Goal: Information Seeking & Learning: Find specific fact

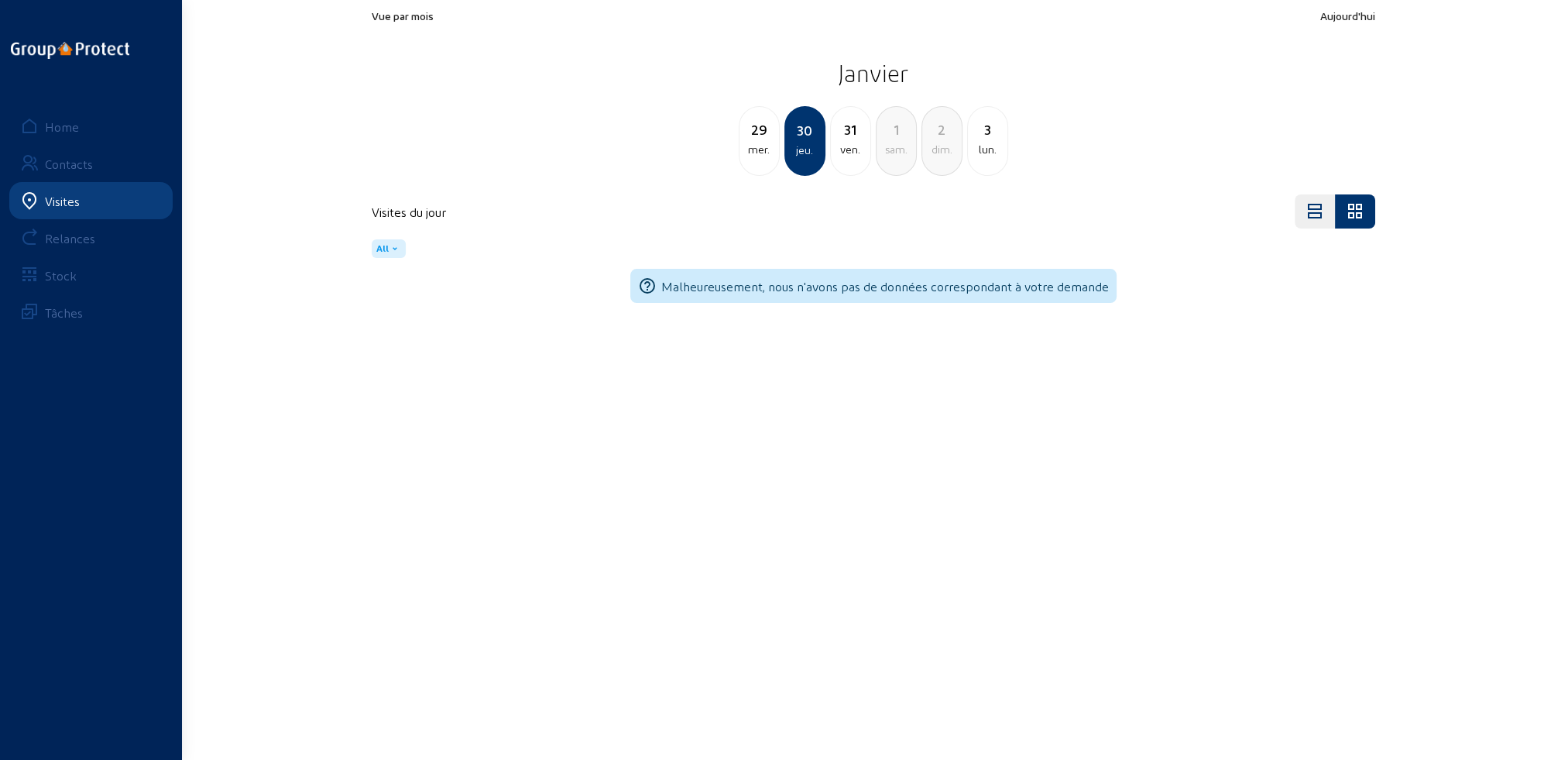
click at [69, 203] on div "Visites" at bounding box center [62, 201] width 34 height 14
click at [67, 198] on div "Visites" at bounding box center [62, 201] width 34 height 14
click at [68, 124] on div "Home" at bounding box center [62, 126] width 34 height 14
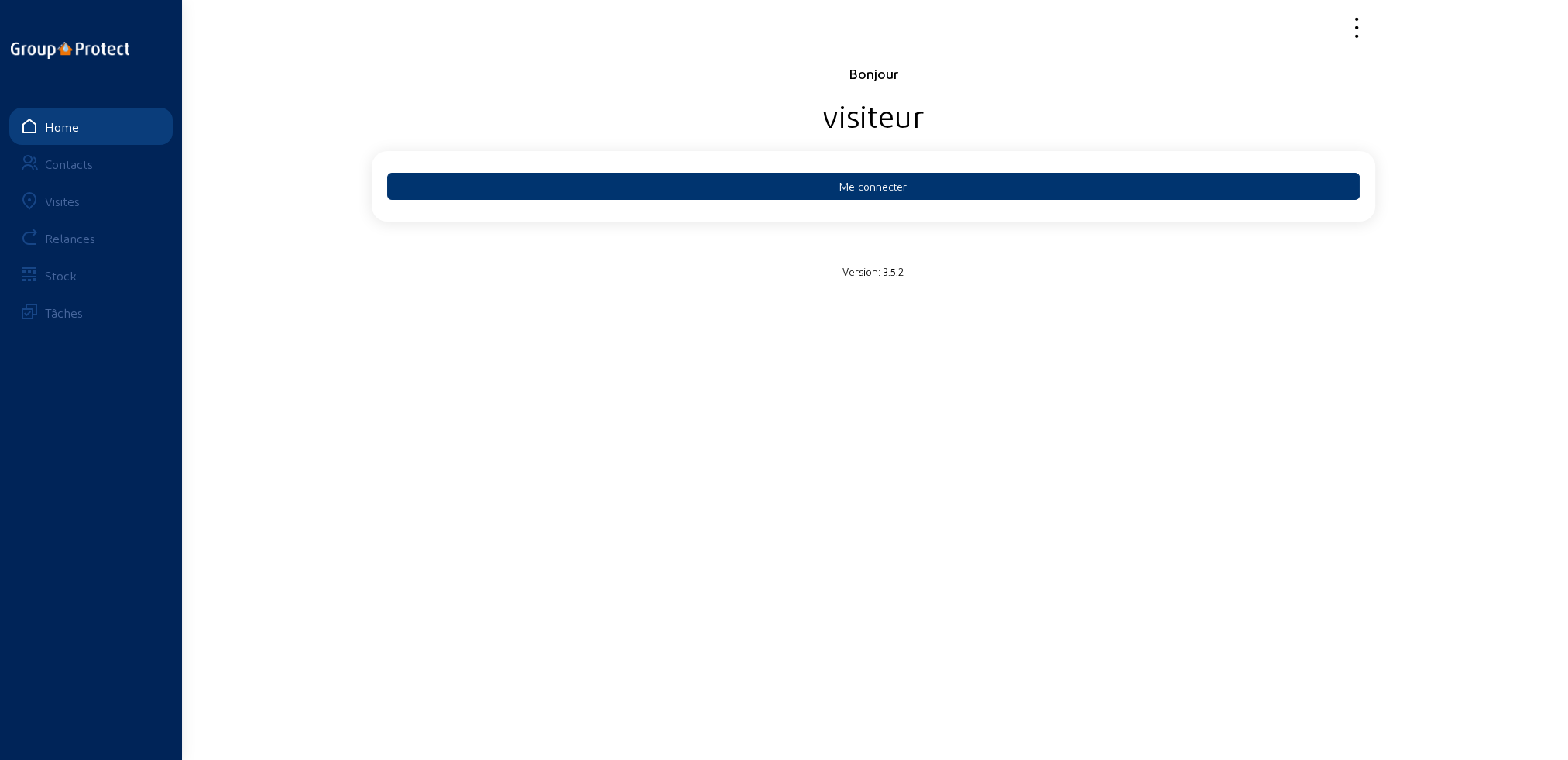
click at [70, 202] on div "Visites" at bounding box center [62, 201] width 34 height 14
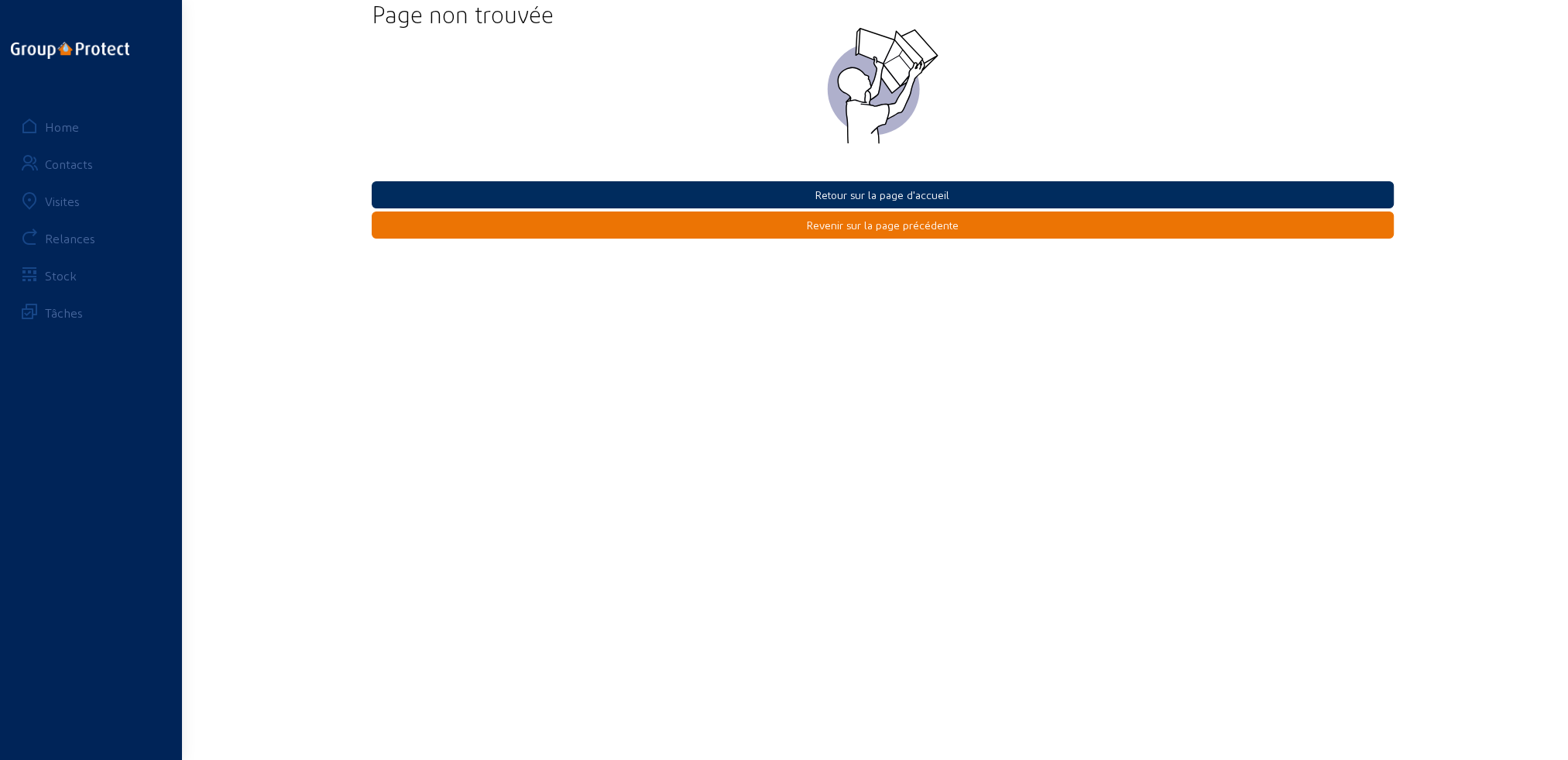
click at [862, 194] on button "Retour sur la page d'accueil" at bounding box center [883, 195] width 1022 height 27
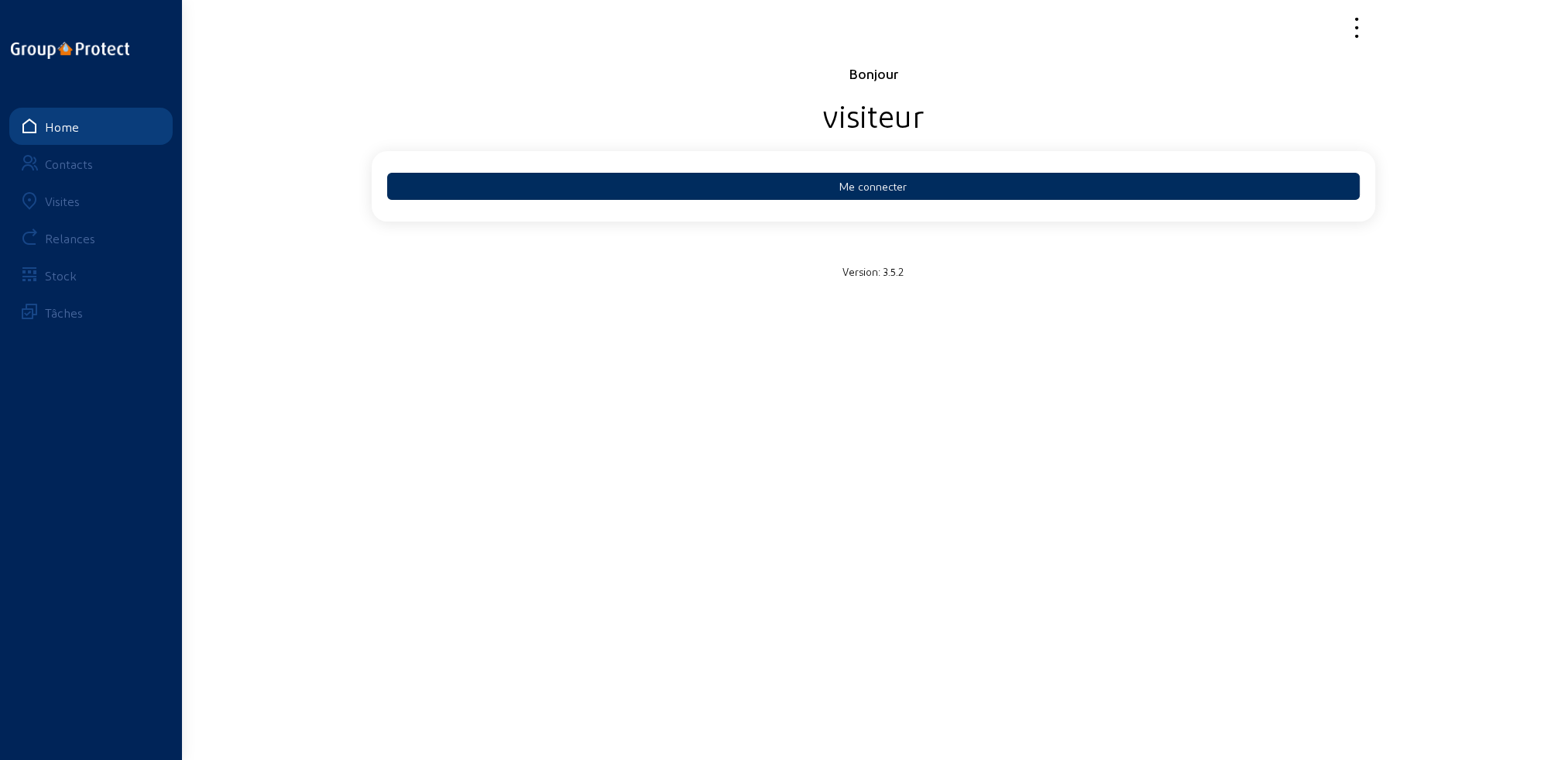
click at [863, 183] on button "Me connecter" at bounding box center [873, 186] width 973 height 27
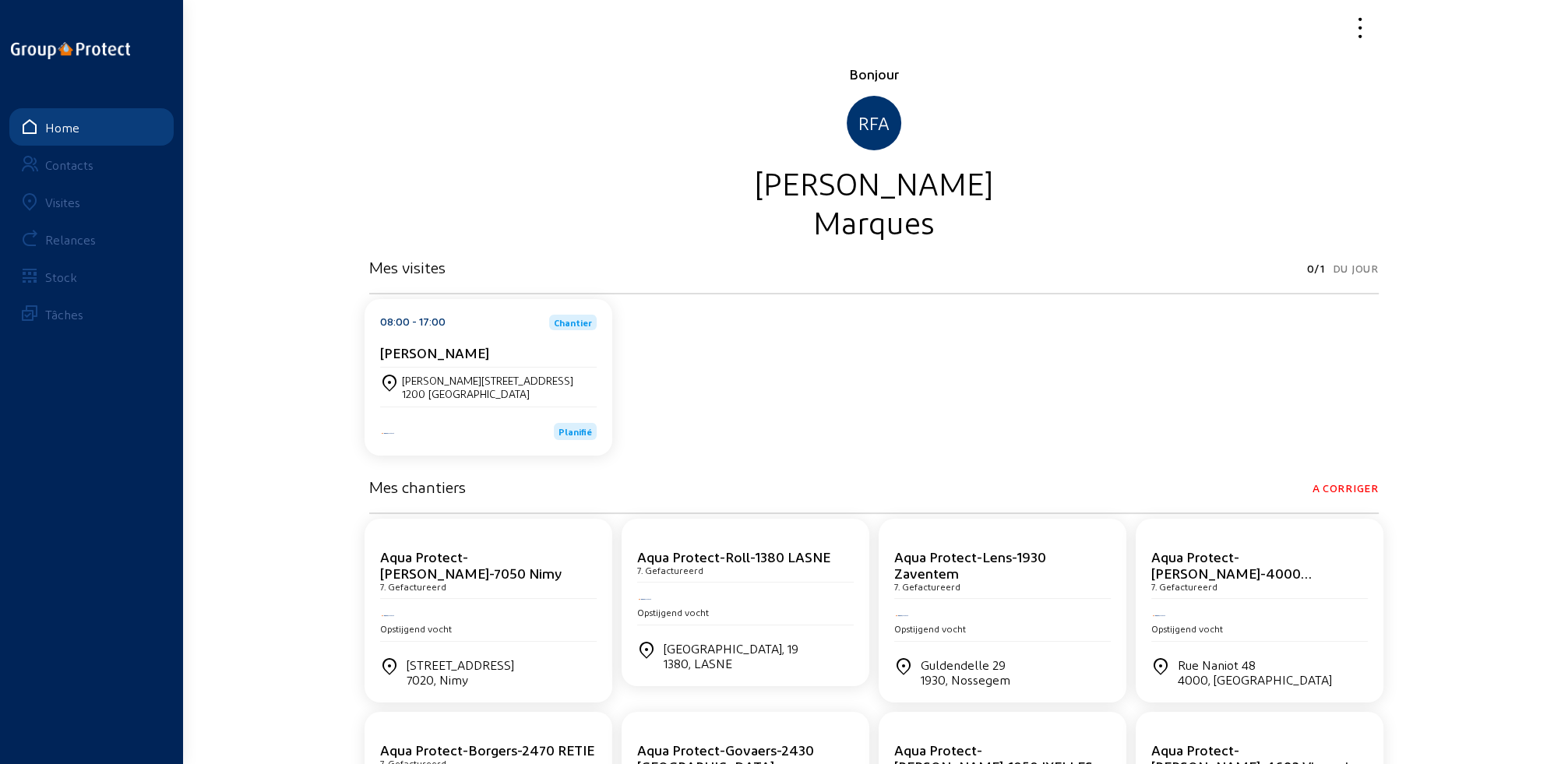
click at [459, 372] on div "Albert-Elisabethlaan 10 1200 WOLUWE-SAINT-LAMBERT" at bounding box center [488, 387] width 216 height 39
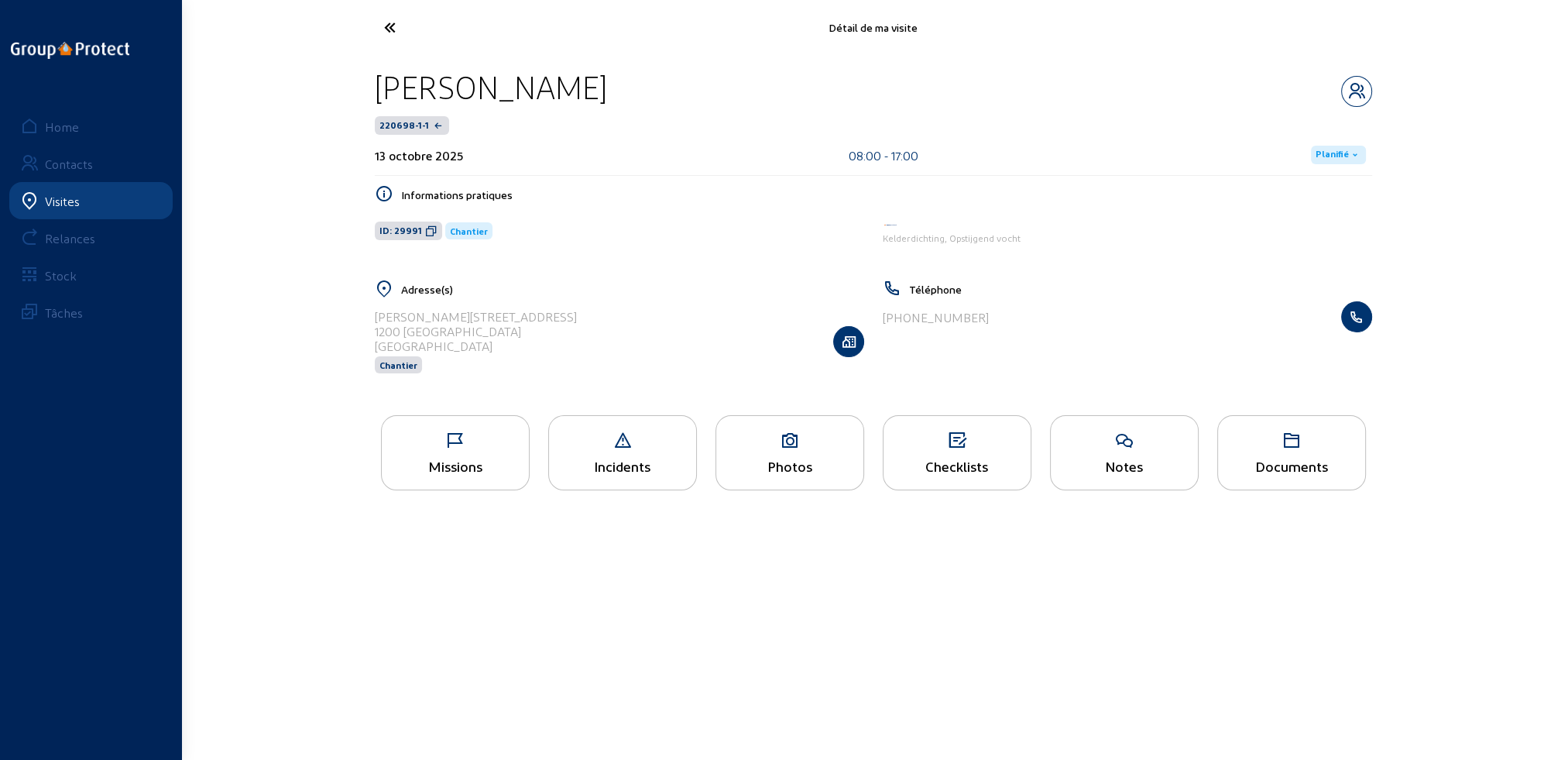
click at [440, 461] on div "Missions" at bounding box center [456, 466] width 147 height 16
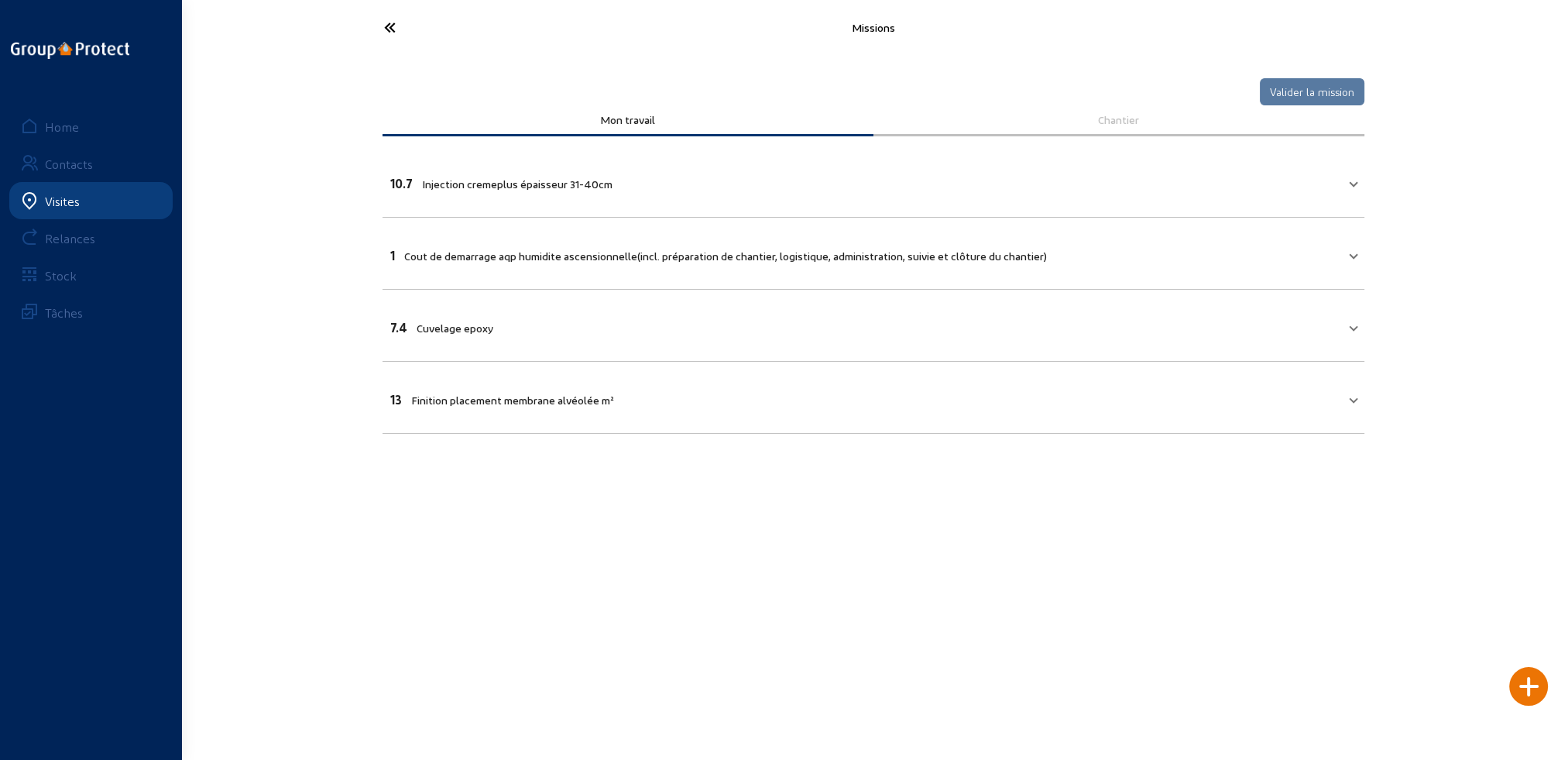
click at [392, 25] on icon at bounding box center [447, 28] width 142 height 27
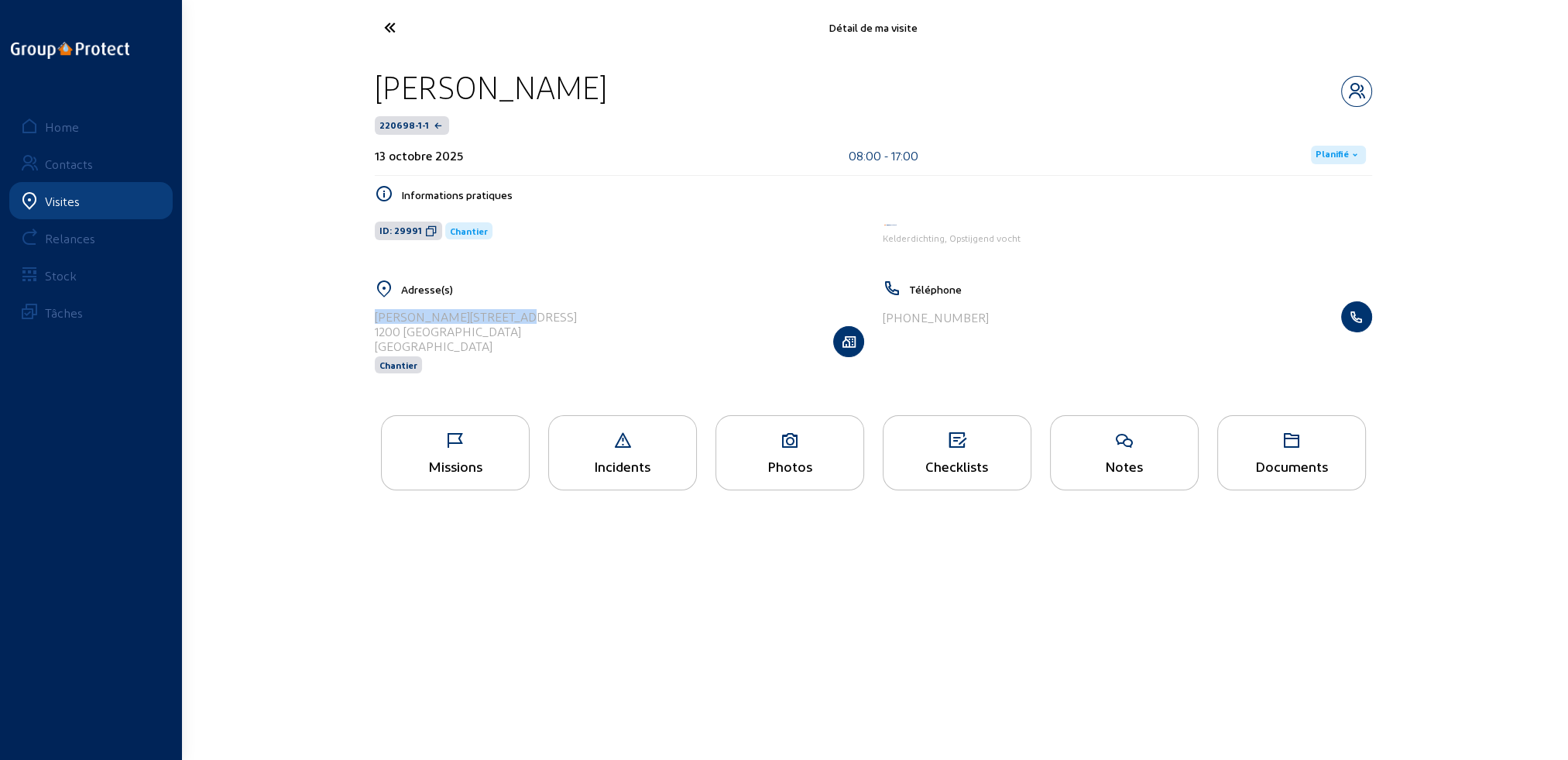
drag, startPoint x: 376, startPoint y: 315, endPoint x: 511, endPoint y: 312, distance: 135.0
click at [511, 312] on div "[PERSON_NAME][STREET_ADDRESS]" at bounding box center [476, 315] width 203 height 14
copy div "[PERSON_NAME][STREET_ADDRESS]"
drag, startPoint x: 374, startPoint y: 332, endPoint x: 545, endPoint y: 335, distance: 171.0
click at [545, 335] on div "1200 [GEOGRAPHIC_DATA][PERSON_NAME]" at bounding box center [476, 331] width 203 height 14
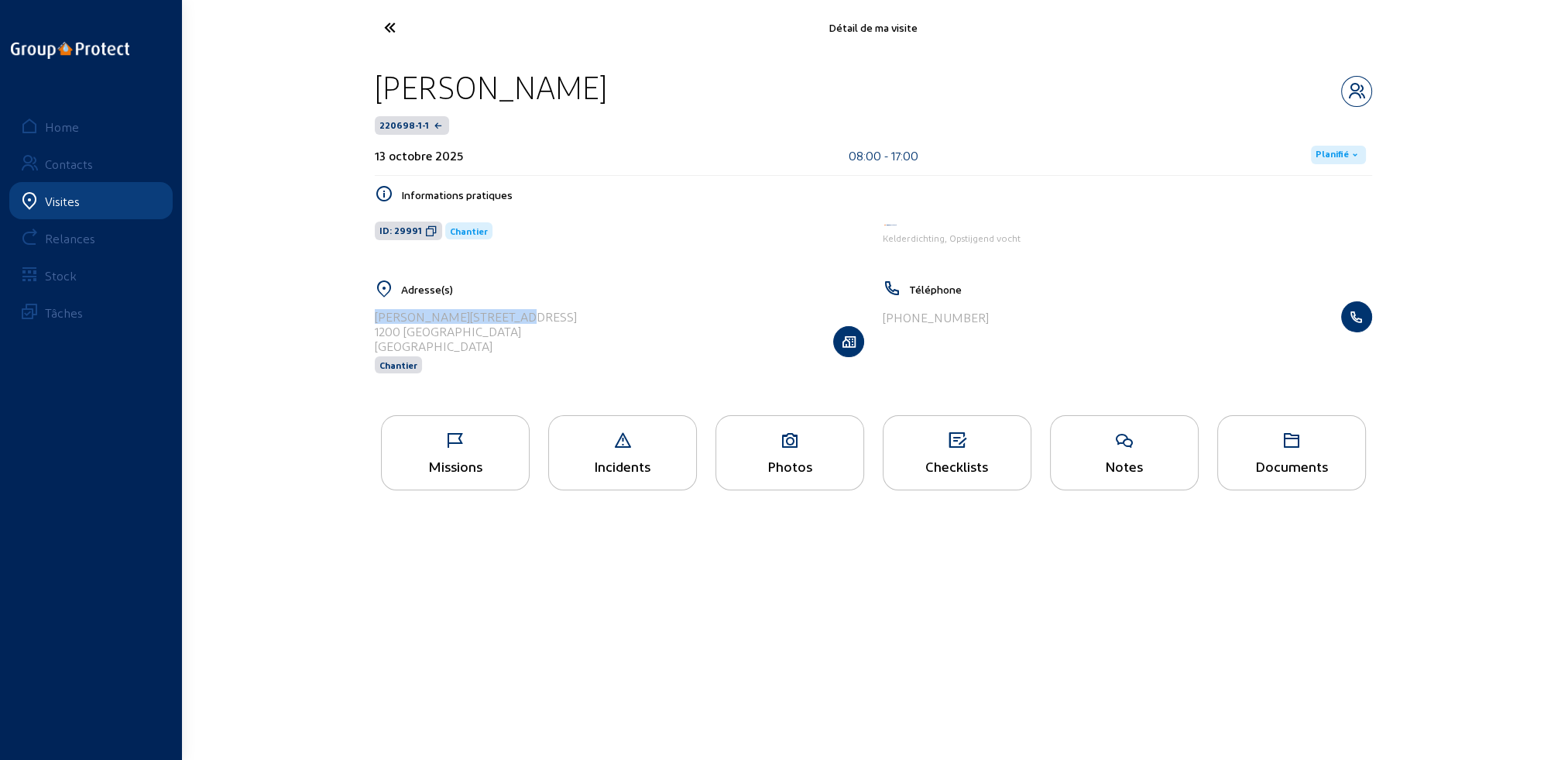
click at [548, 332] on div "1200 [GEOGRAPHIC_DATA][PERSON_NAME]" at bounding box center [476, 331] width 203 height 14
drag, startPoint x: 375, startPoint y: 330, endPoint x: 533, endPoint y: 333, distance: 158.0
click at [558, 331] on div "Albert-Elisabethlaan 10 1200 WOLUWE-SAINT-LAMBERT Belgique Chantier" at bounding box center [619, 340] width 489 height 79
copy div "1200 [GEOGRAPHIC_DATA][PERSON_NAME]"
drag, startPoint x: 375, startPoint y: 81, endPoint x: 620, endPoint y: 101, distance: 245.8
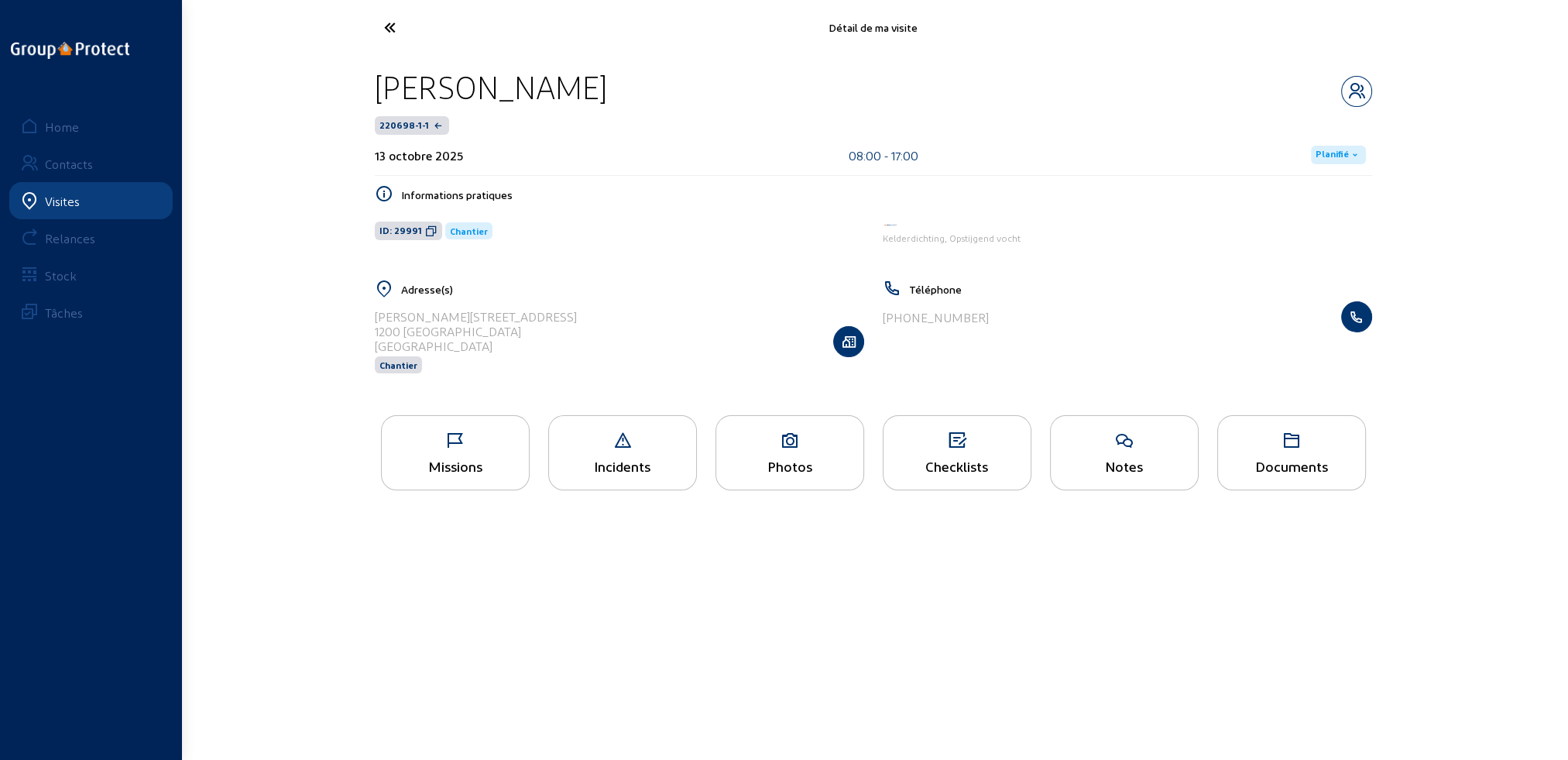
click at [647, 101] on div "[PERSON_NAME]" at bounding box center [873, 87] width 998 height 39
copy div "[PERSON_NAME]"
click at [1304, 452] on div "Documents" at bounding box center [1292, 452] width 149 height 76
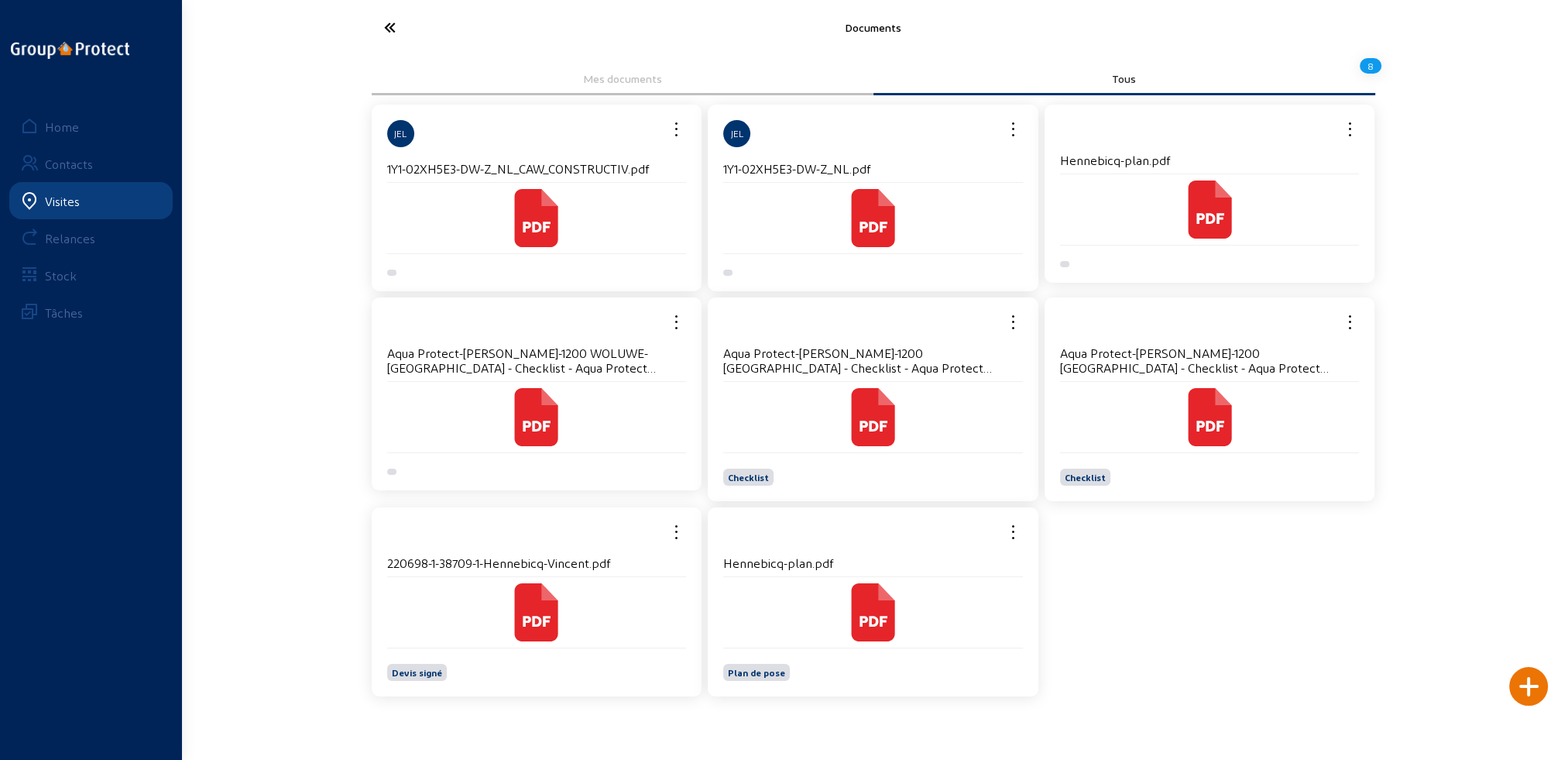
click at [813, 567] on h4 "Hennebicq-plan.pdf" at bounding box center [873, 562] width 300 height 14
click at [850, 595] on icon at bounding box center [872, 612] width 58 height 58
click at [427, 603] on cam-local-icon at bounding box center [537, 612] width 300 height 58
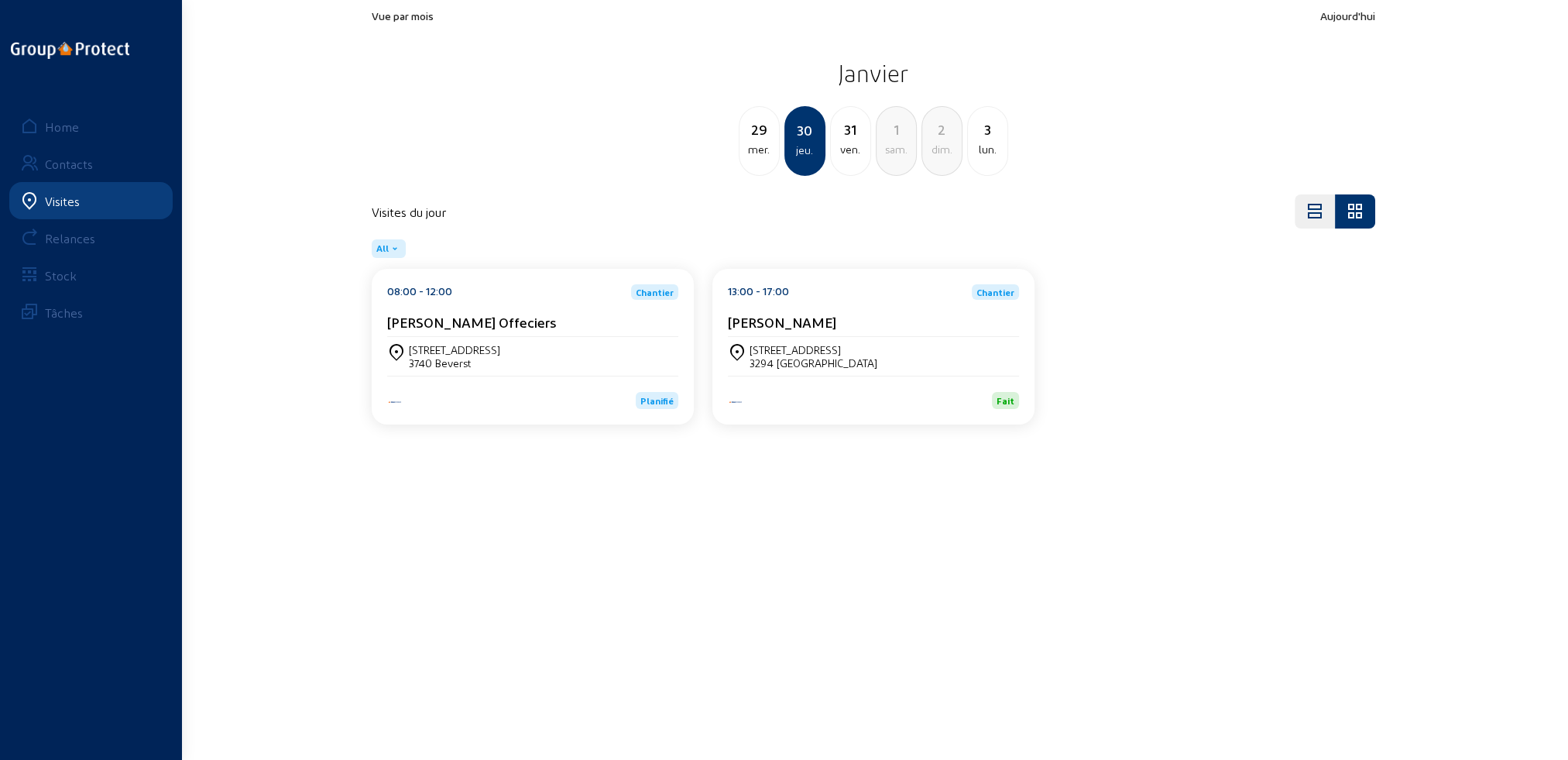
click at [47, 198] on div "Visites" at bounding box center [62, 201] width 34 height 14
click at [72, 127] on div "Home" at bounding box center [62, 126] width 34 height 14
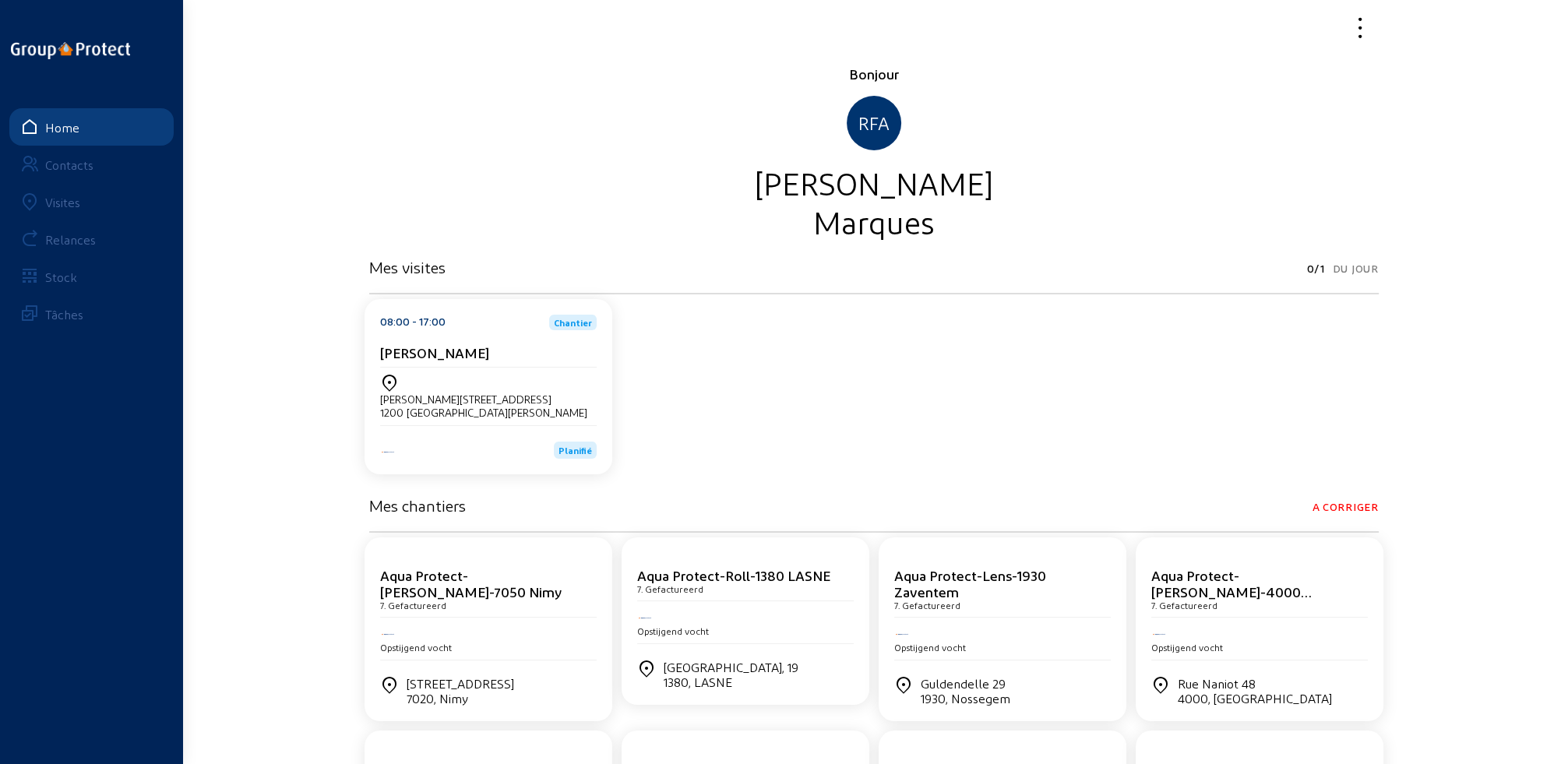
click at [80, 206] on div "Visites" at bounding box center [62, 202] width 35 height 14
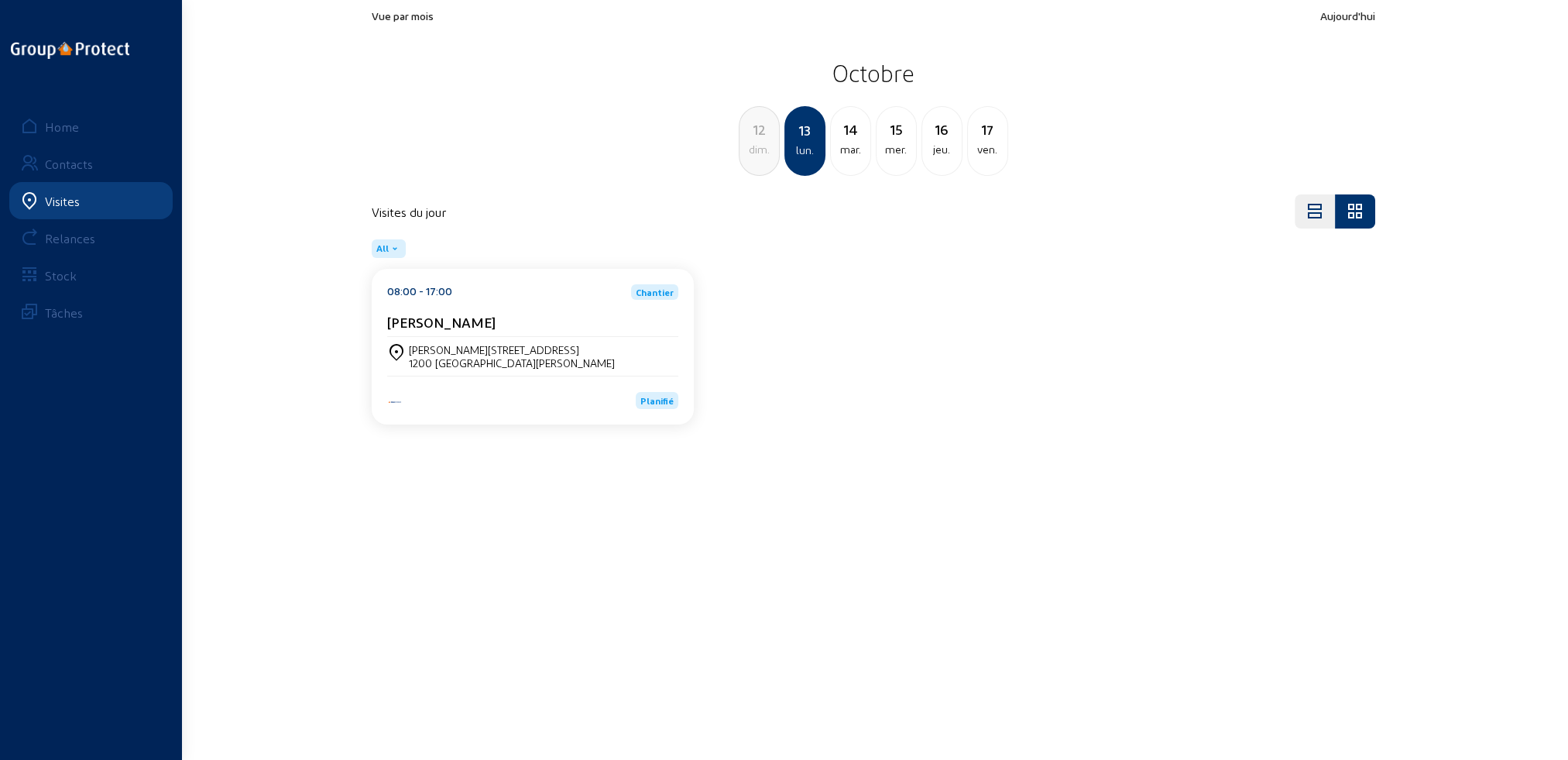
click at [492, 345] on div "[PERSON_NAME][STREET_ADDRESS]" at bounding box center [512, 350] width 206 height 13
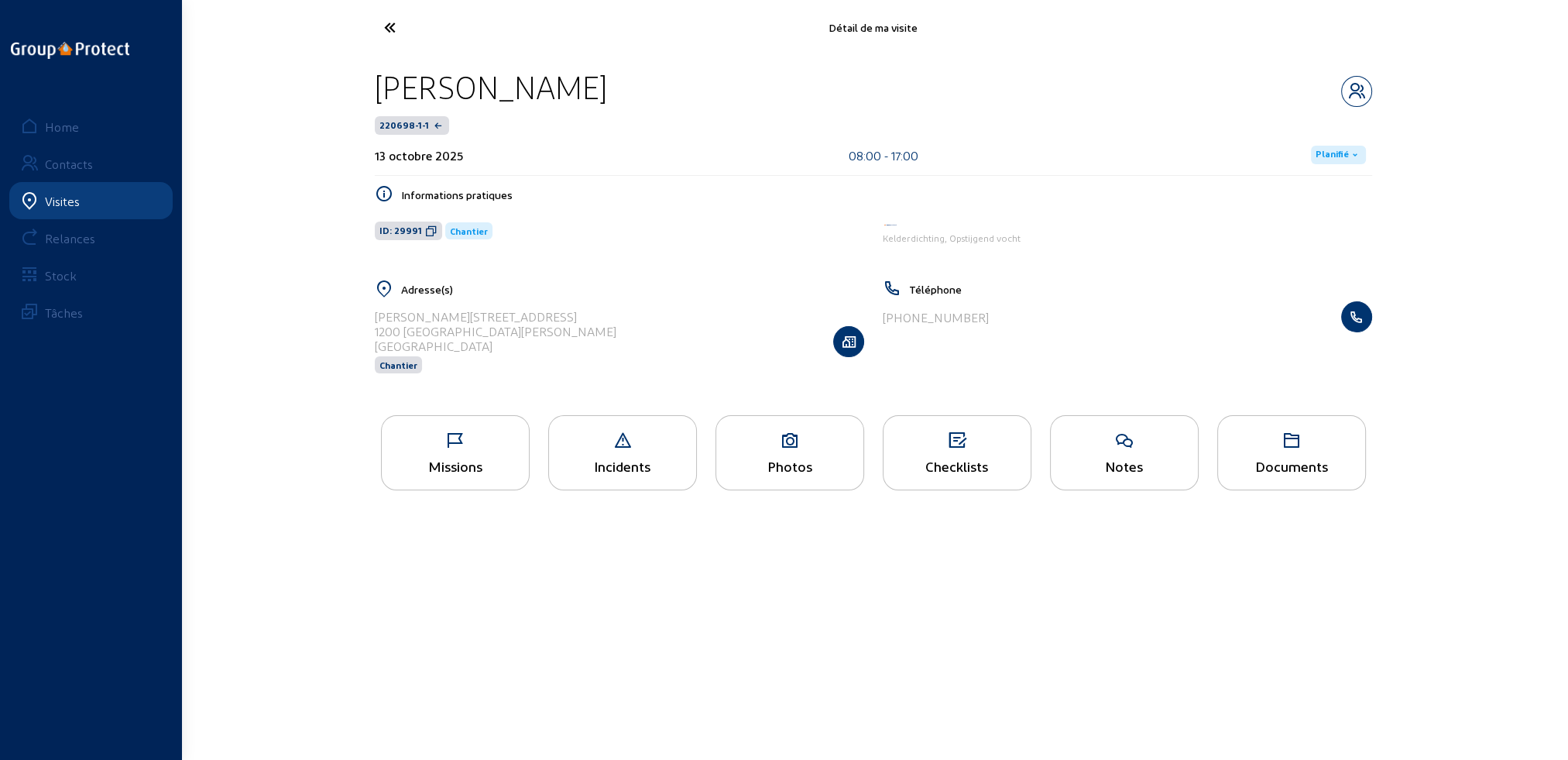
click at [478, 467] on div "Missions" at bounding box center [456, 466] width 147 height 16
